Goal: Information Seeking & Learning: Learn about a topic

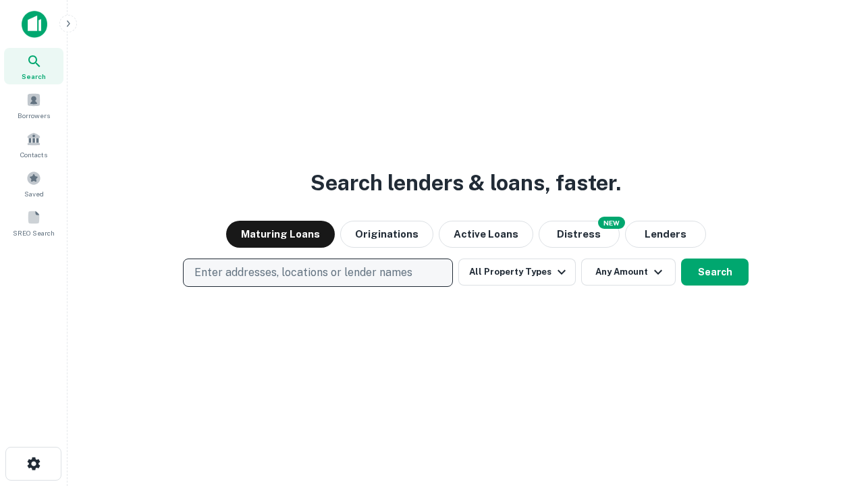
click at [317, 273] on p "Enter addresses, locations or lender names" at bounding box center [303, 273] width 218 height 16
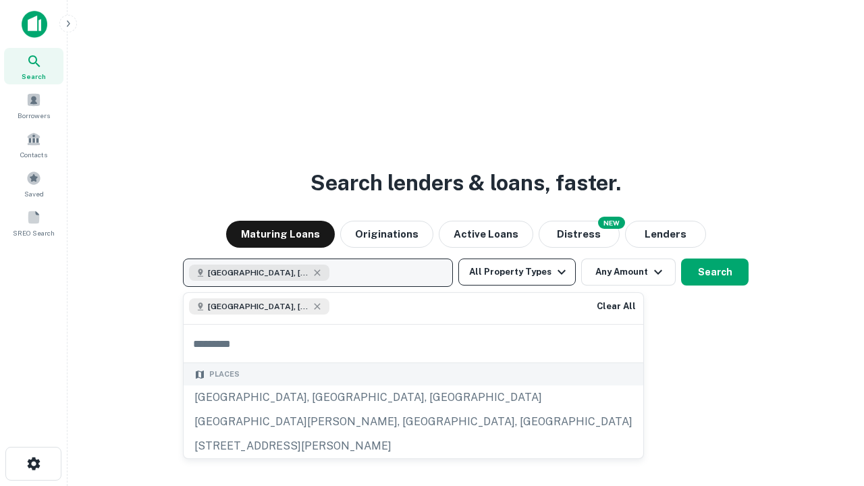
click at [517, 272] on button "All Property Types" at bounding box center [516, 271] width 117 height 27
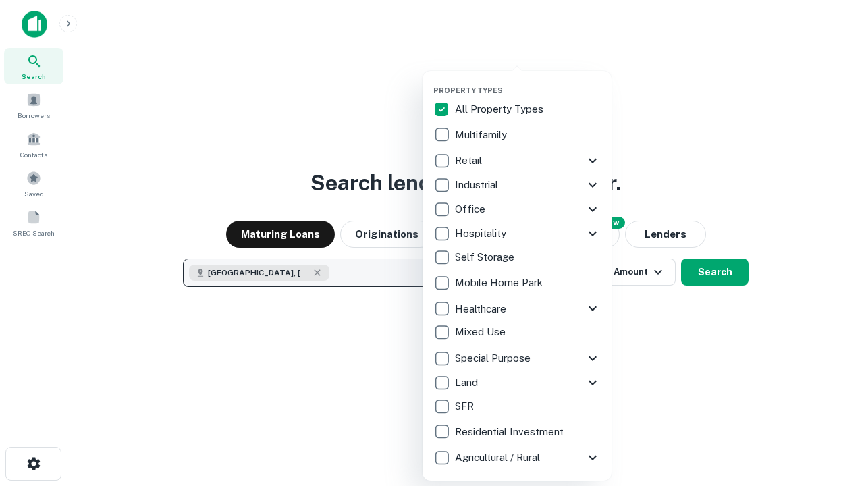
click at [528, 82] on button "button" at bounding box center [527, 82] width 189 height 1
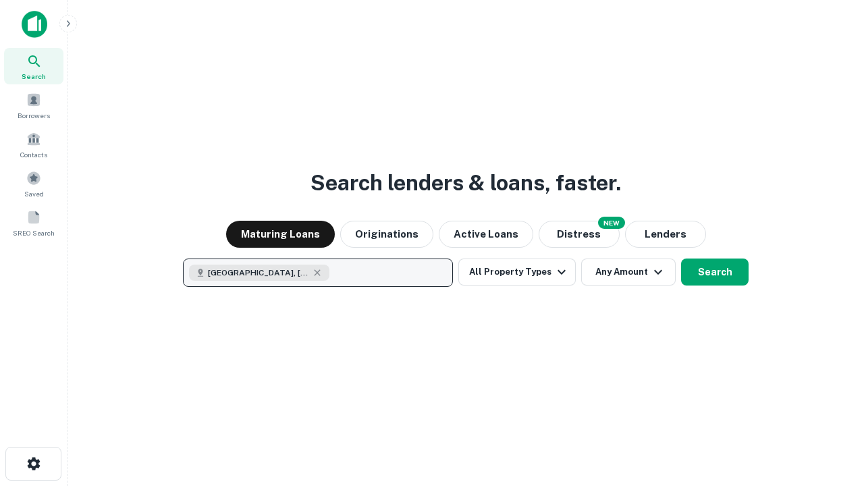
scroll to position [22, 0]
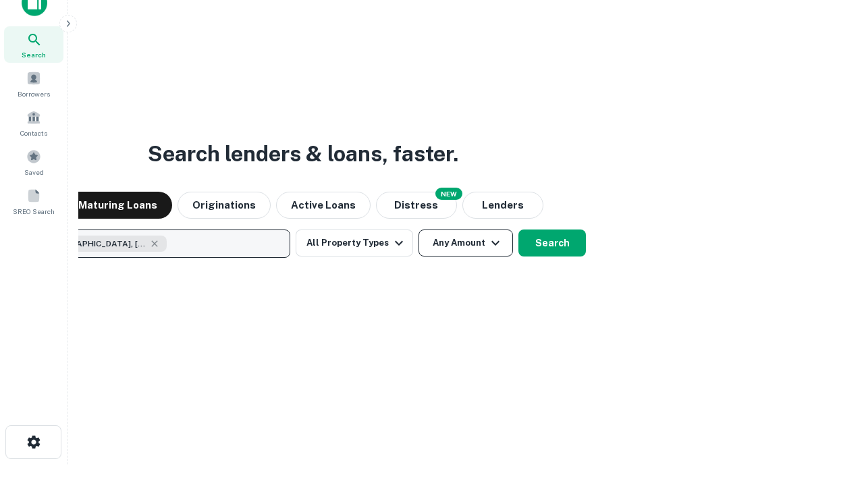
click at [418, 229] on button "Any Amount" at bounding box center [465, 242] width 94 height 27
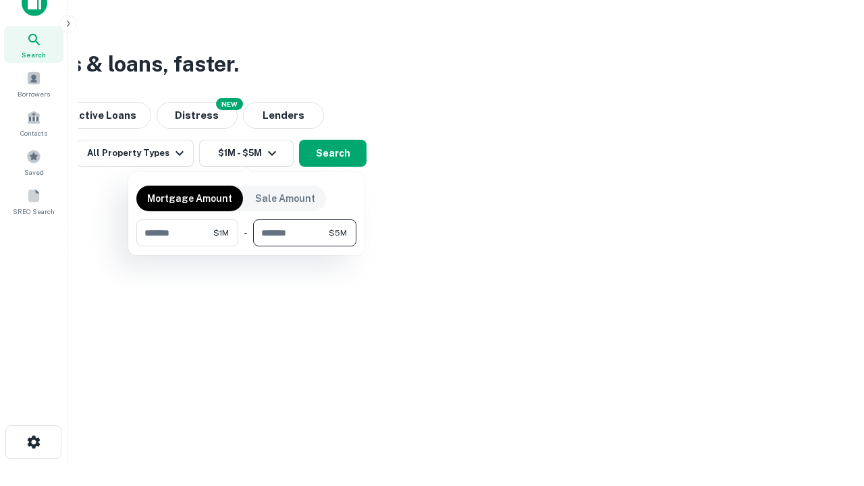
type input "*******"
click at [246, 246] on button "button" at bounding box center [246, 246] width 220 height 1
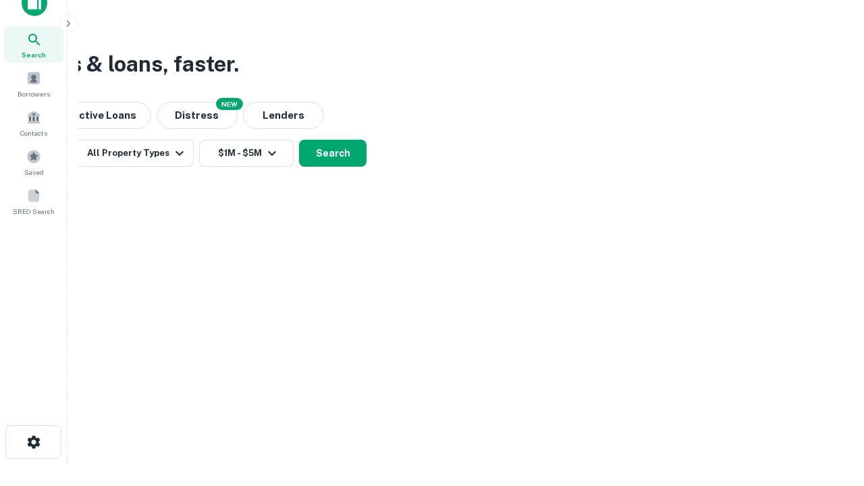
scroll to position [7, 249]
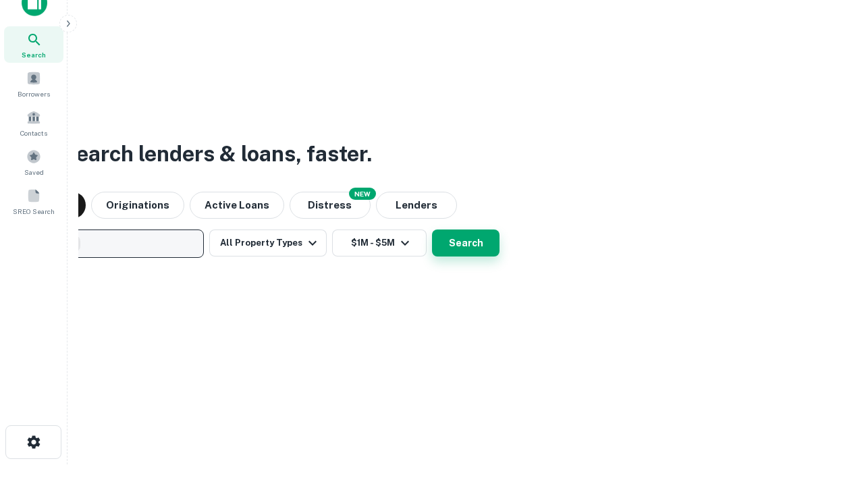
click at [466, 243] on button "Search" at bounding box center [465, 242] width 67 height 27
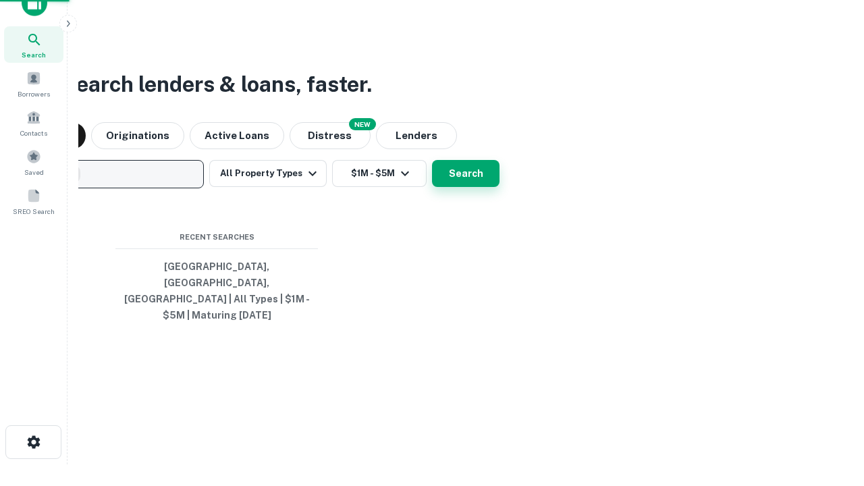
scroll to position [0, 249]
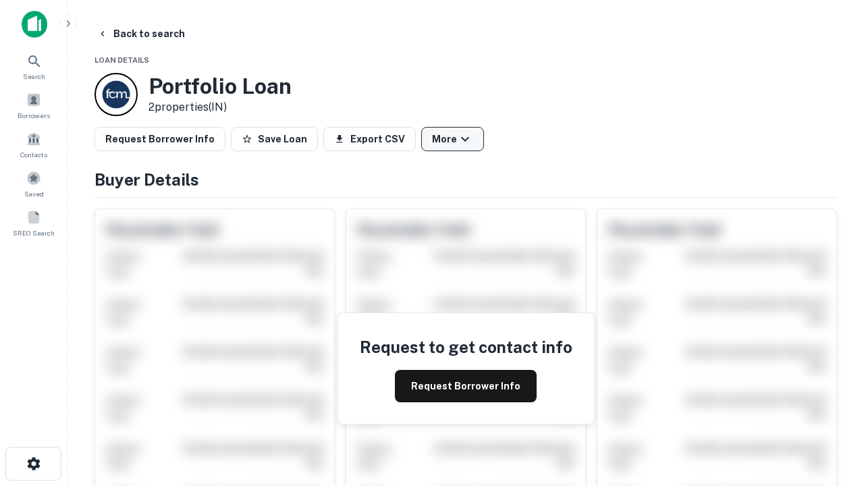
click at [452, 139] on button "More" at bounding box center [452, 139] width 63 height 24
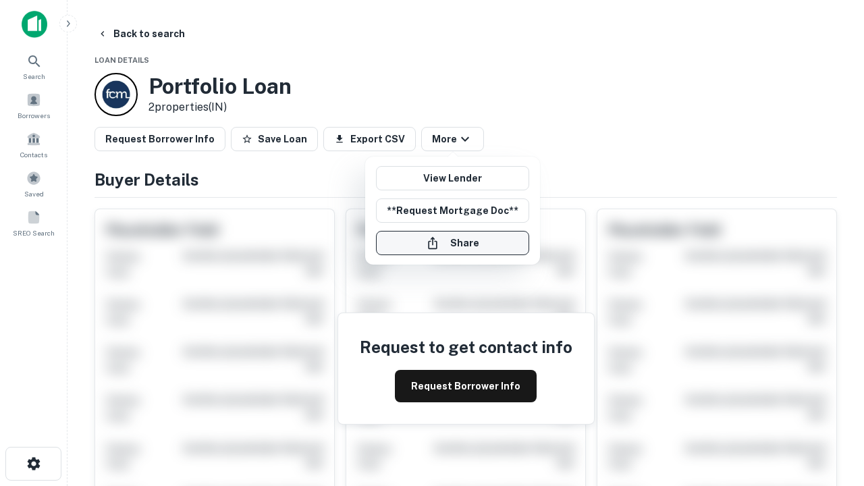
click at [452, 243] on button "Share" at bounding box center [452, 243] width 153 height 24
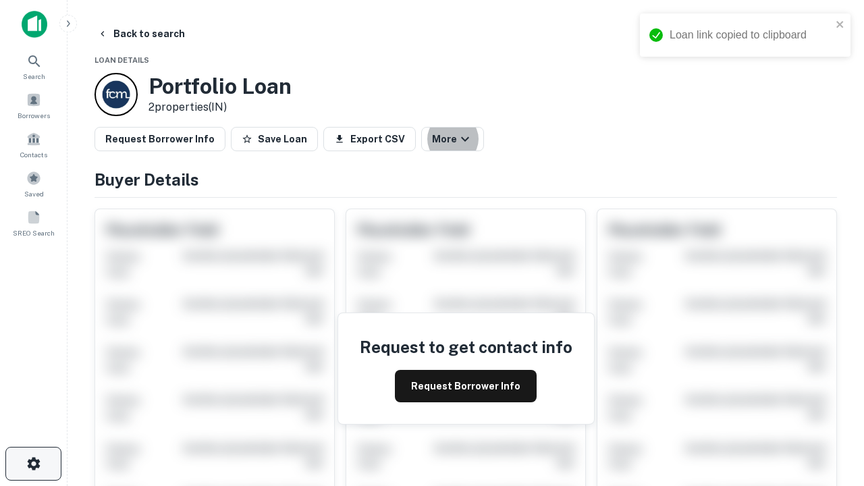
click at [33, 464] on icon "button" at bounding box center [34, 463] width 16 height 16
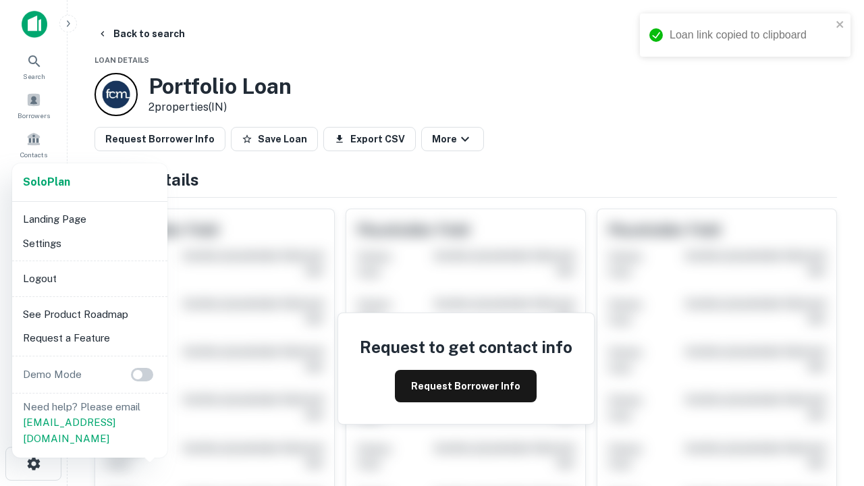
click at [89, 278] on li "Logout" at bounding box center [90, 279] width 144 height 24
